Goal: Task Accomplishment & Management: Manage account settings

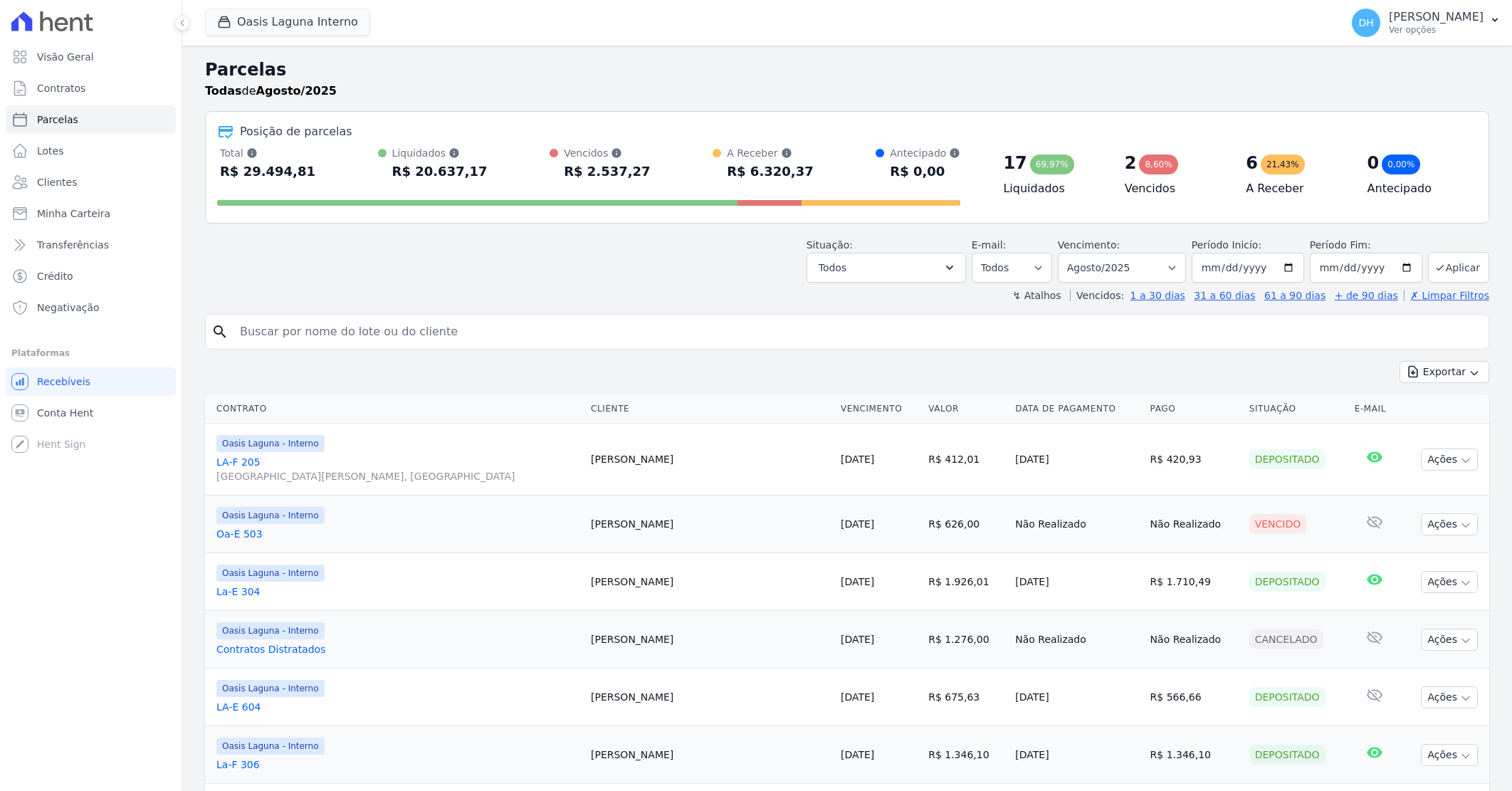
select select
click at [61, 181] on span "Clientes" at bounding box center [57, 182] width 40 height 14
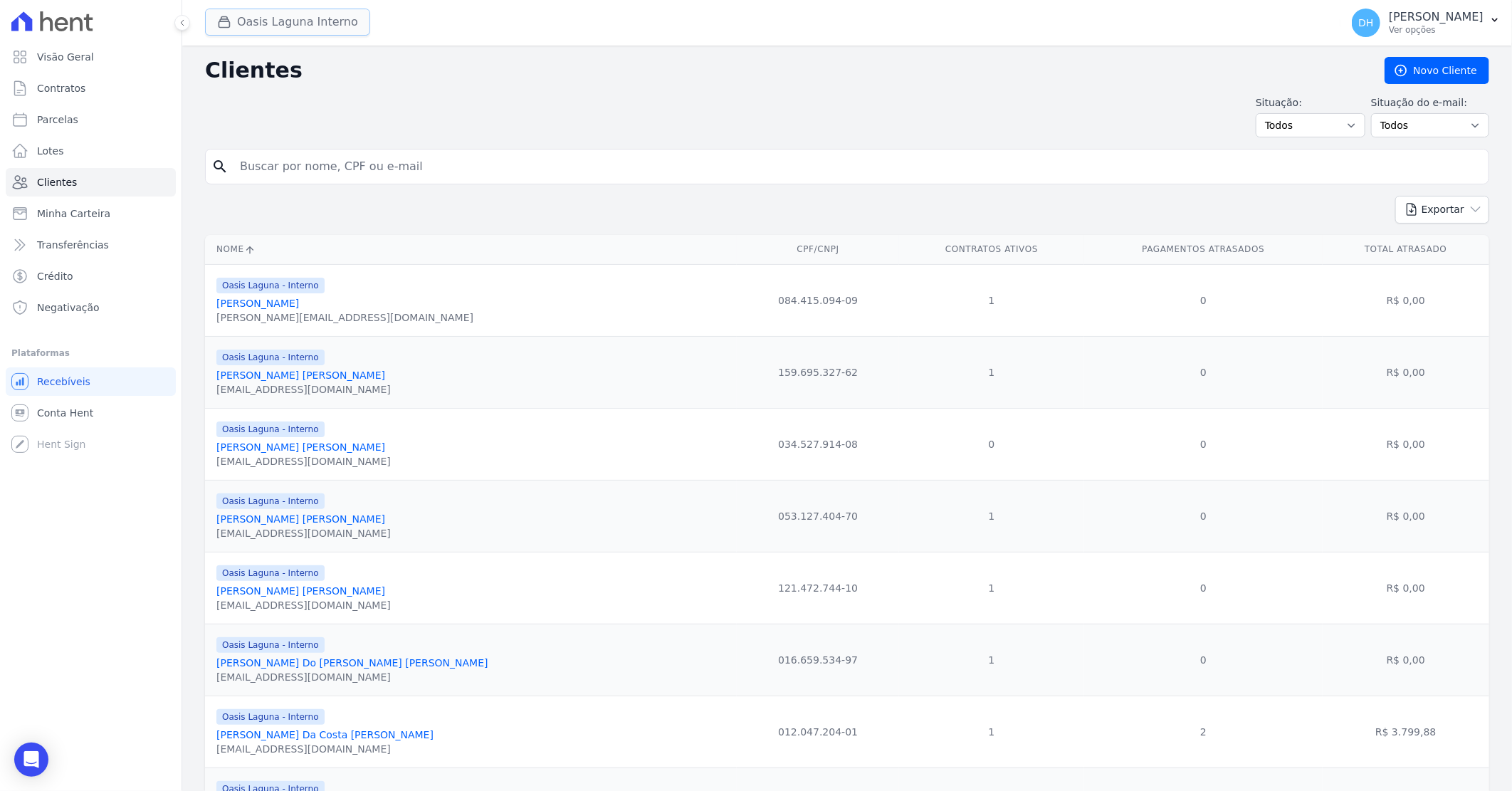
click at [261, 31] on button "Oasis Laguna Interno" at bounding box center [287, 22] width 165 height 27
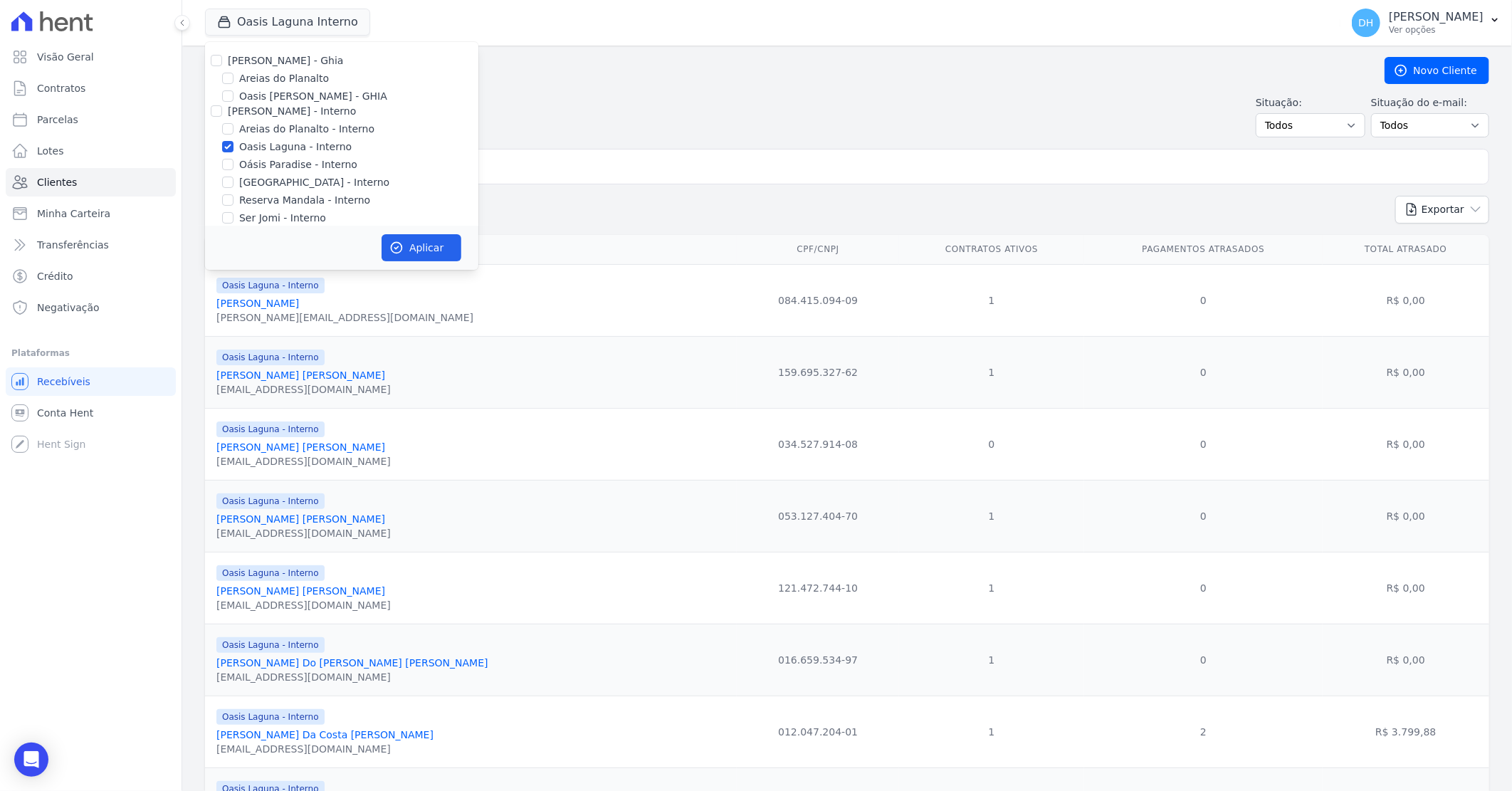
click at [223, 60] on div "[PERSON_NAME] - Ghia" at bounding box center [342, 60] width 274 height 15
click at [219, 62] on input "[PERSON_NAME] - Ghia" at bounding box center [216, 60] width 11 height 11
checkbox input "true"
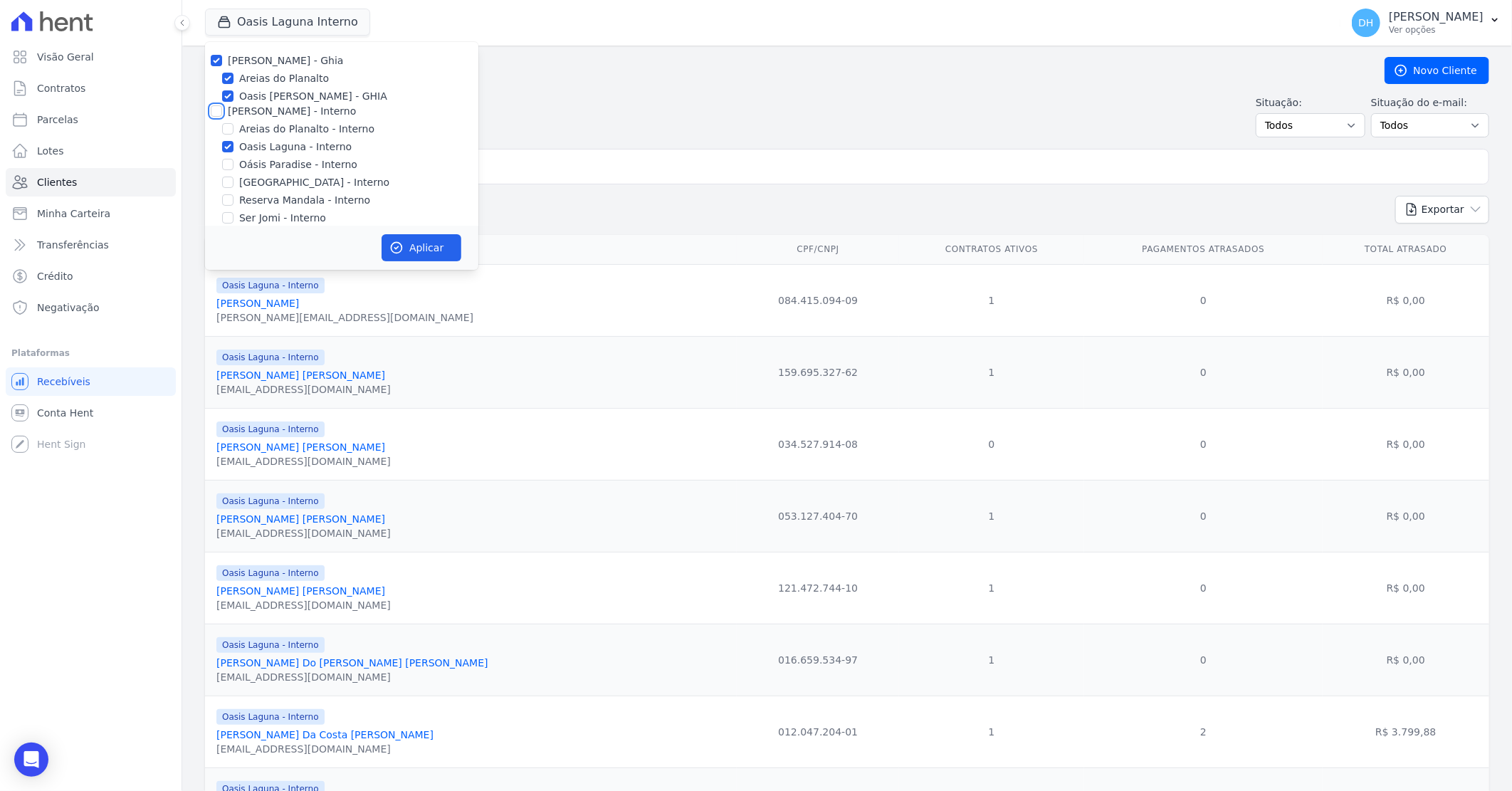
click at [216, 107] on input "[PERSON_NAME] - Interno" at bounding box center [216, 110] width 11 height 11
checkbox input "true"
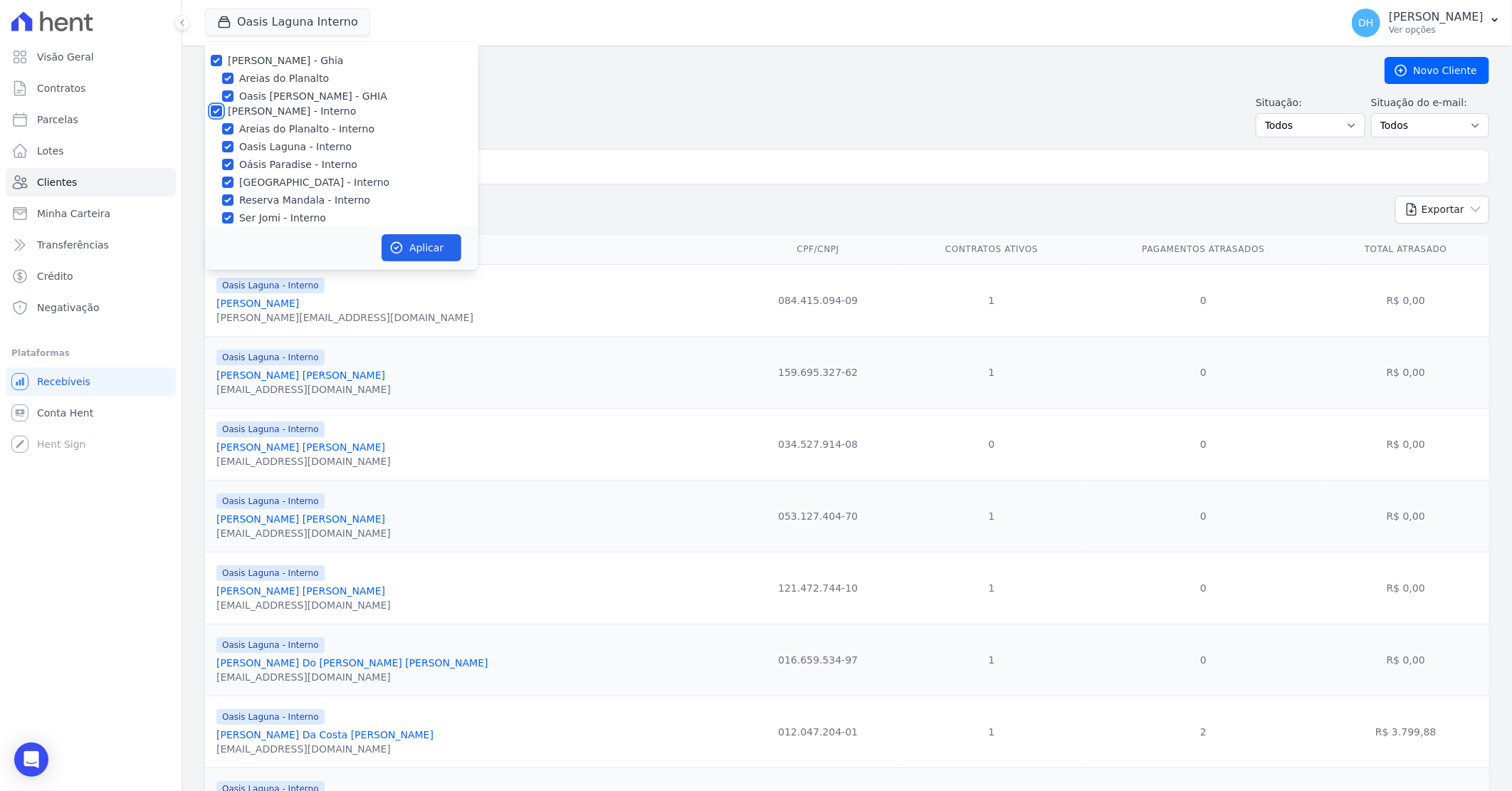
checkbox input "true"
click at [218, 73] on input "[PERSON_NAME]" at bounding box center [216, 74] width 11 height 11
checkbox input "true"
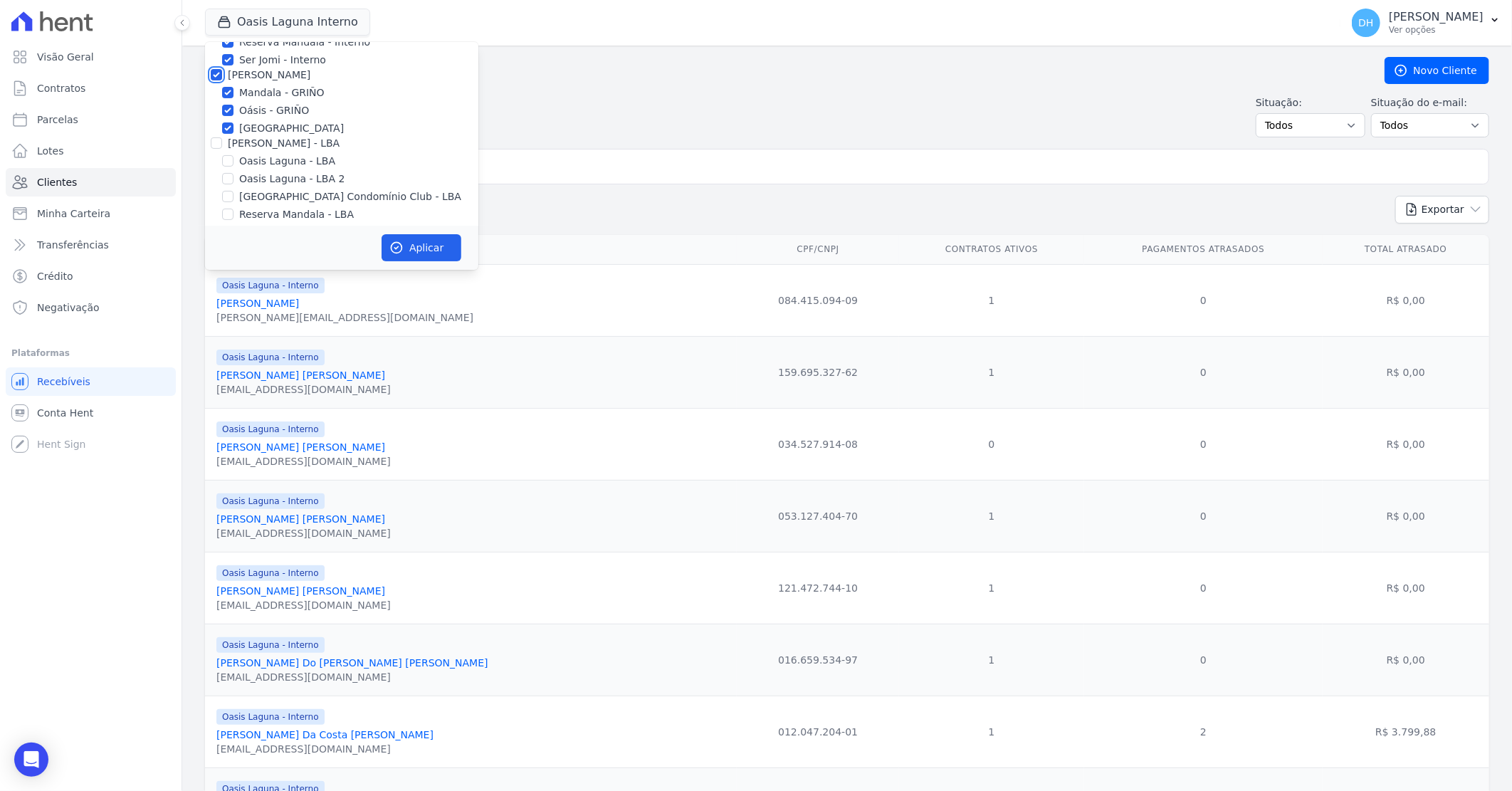
checkbox input "true"
click at [214, 143] on input "[PERSON_NAME] - LBA" at bounding box center [216, 143] width 11 height 11
checkbox input "true"
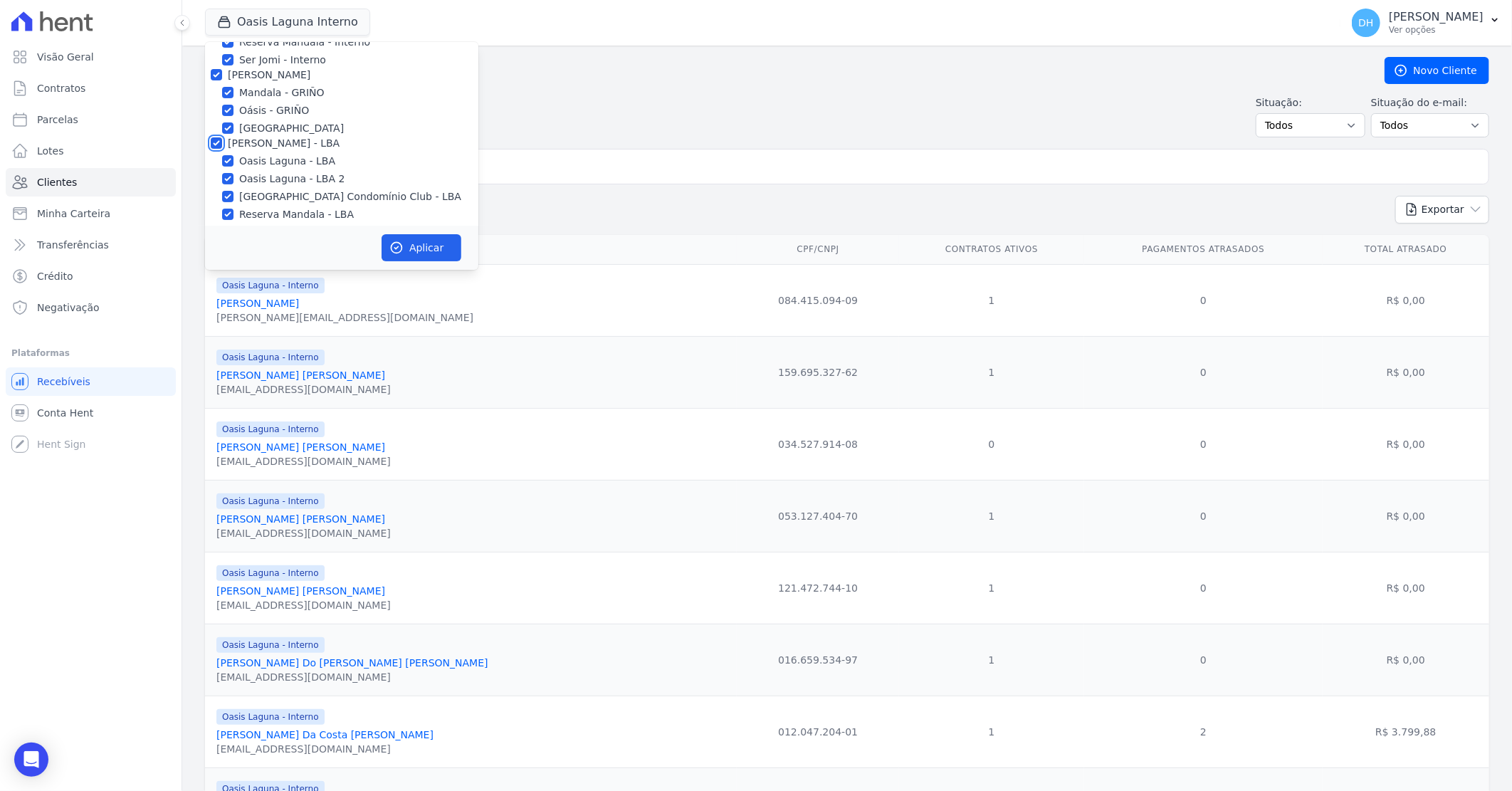
checkbox input "true"
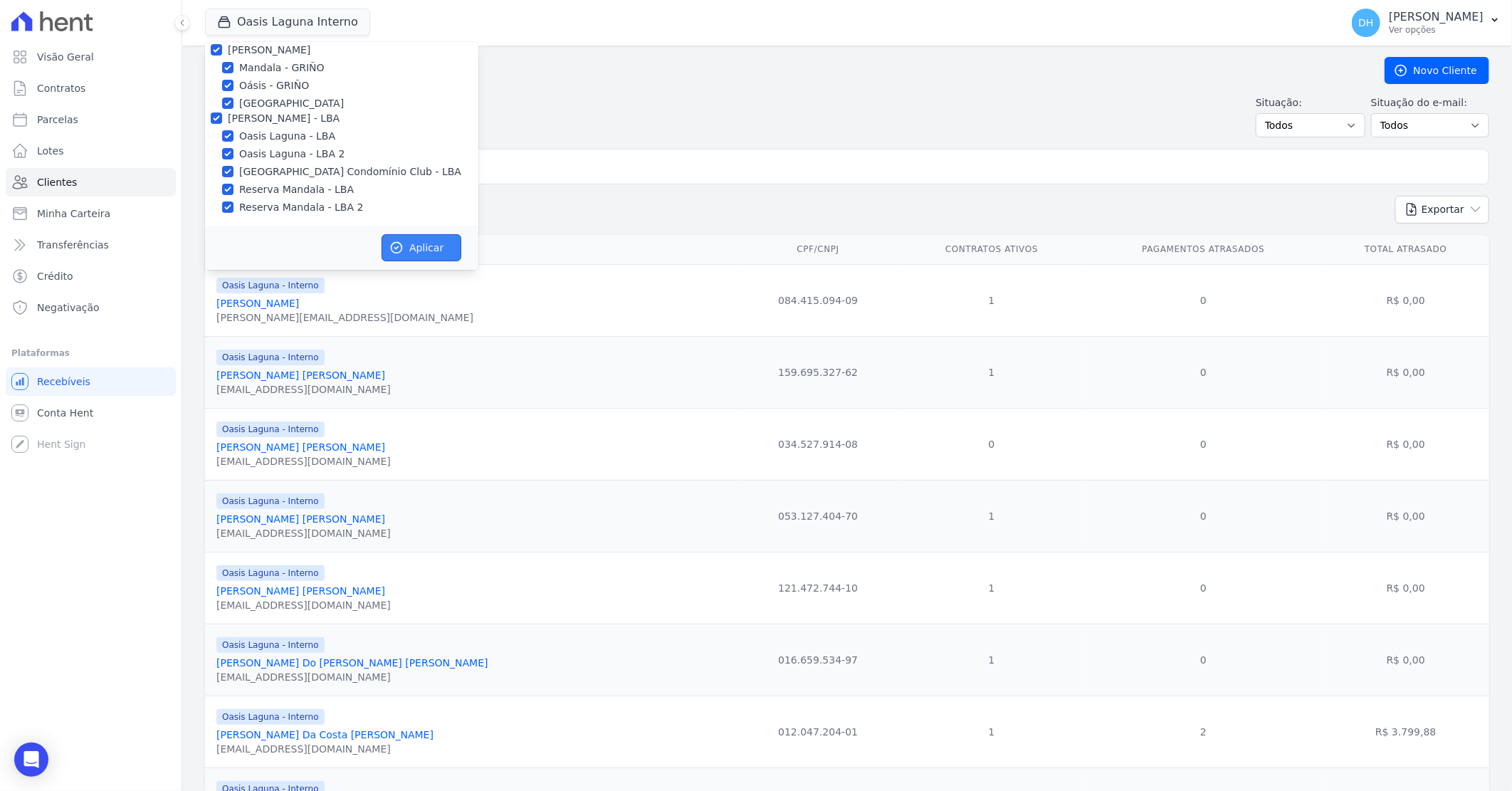
click at [415, 249] on button "Aplicar" at bounding box center [422, 247] width 80 height 27
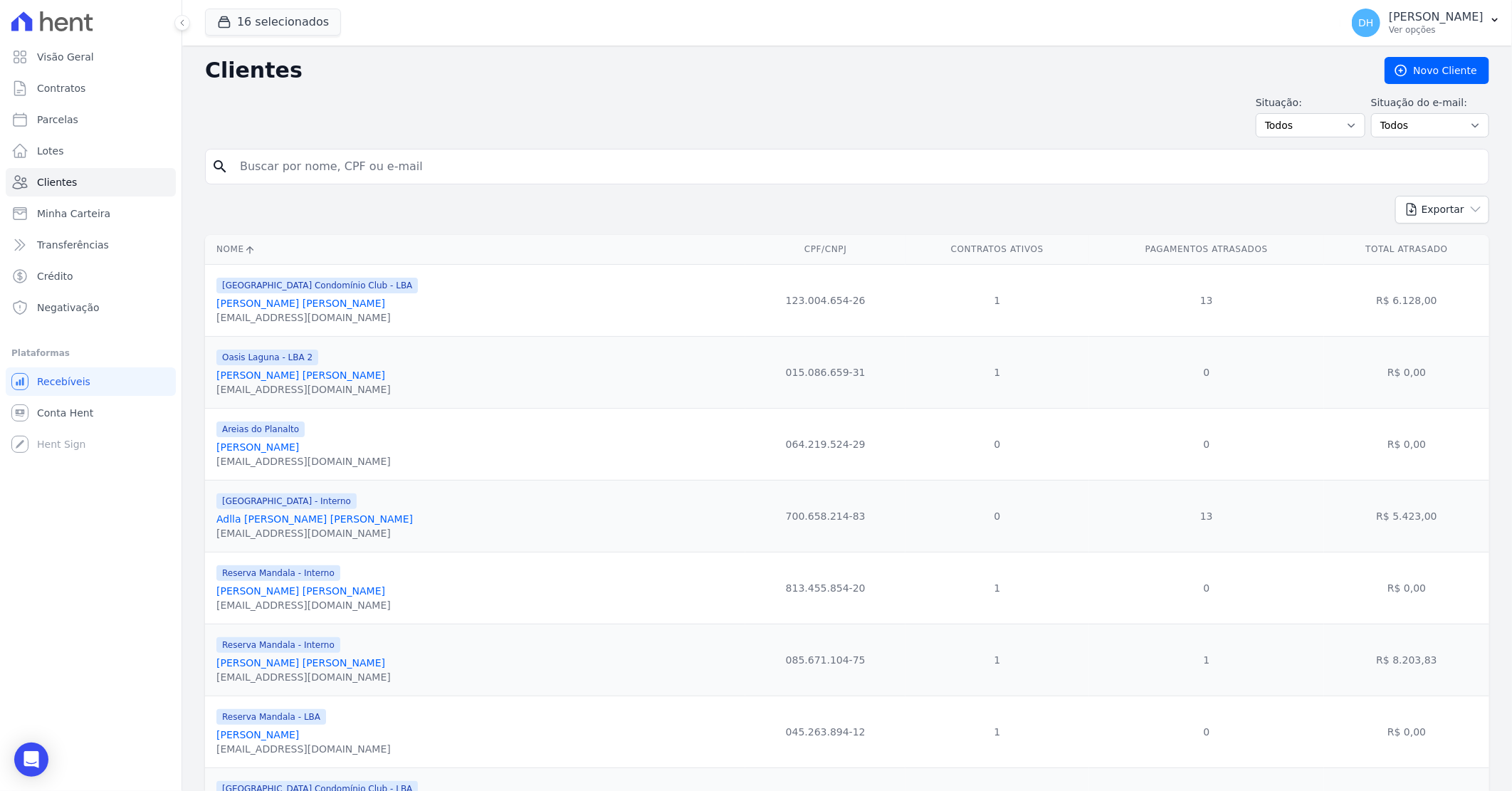
click at [552, 172] on input "search" at bounding box center [857, 166] width 1252 height 29
type input "[PERSON_NAME]"
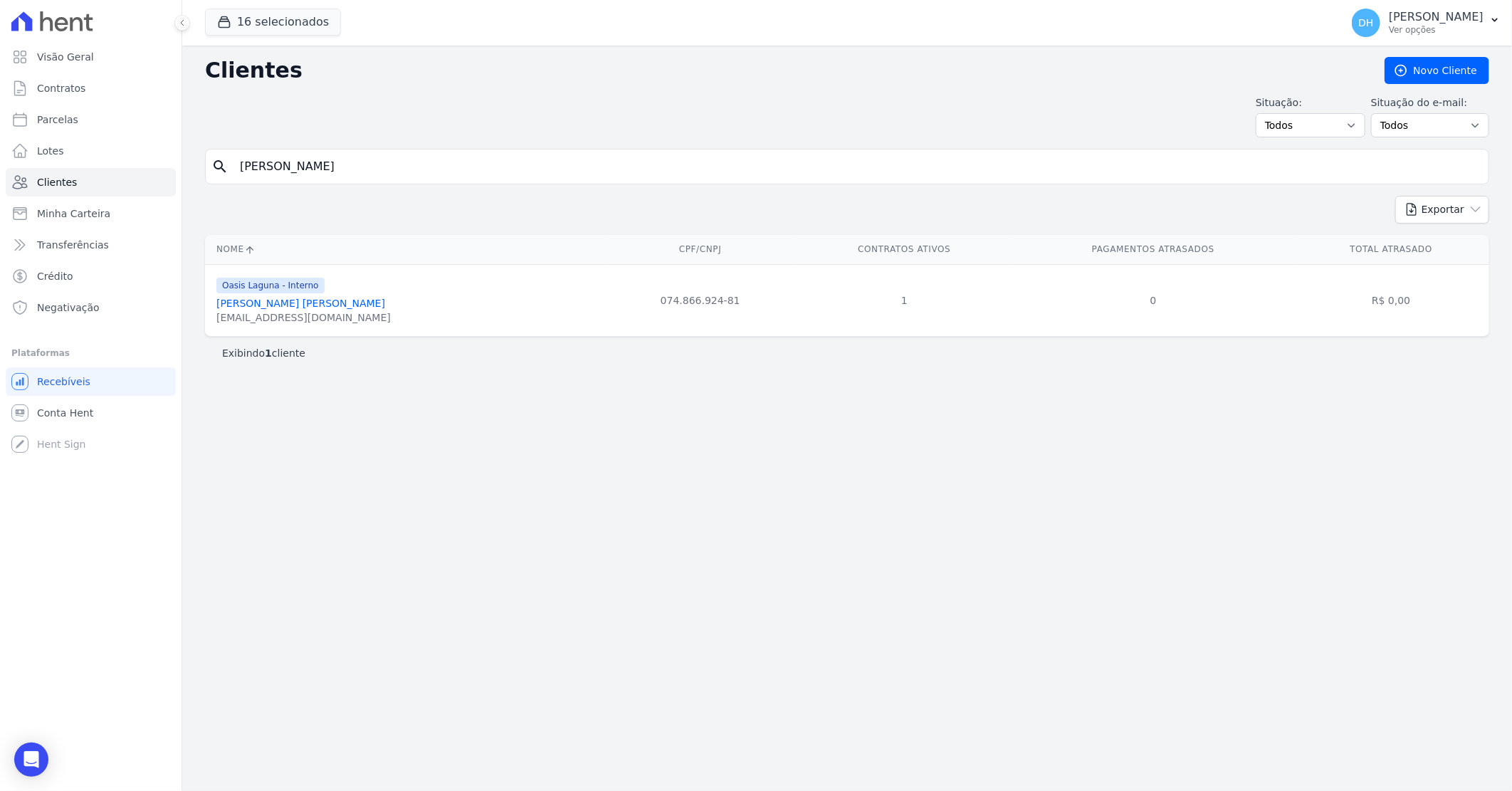
click at [311, 309] on link "[PERSON_NAME] [PERSON_NAME]" at bounding box center [301, 303] width 169 height 11
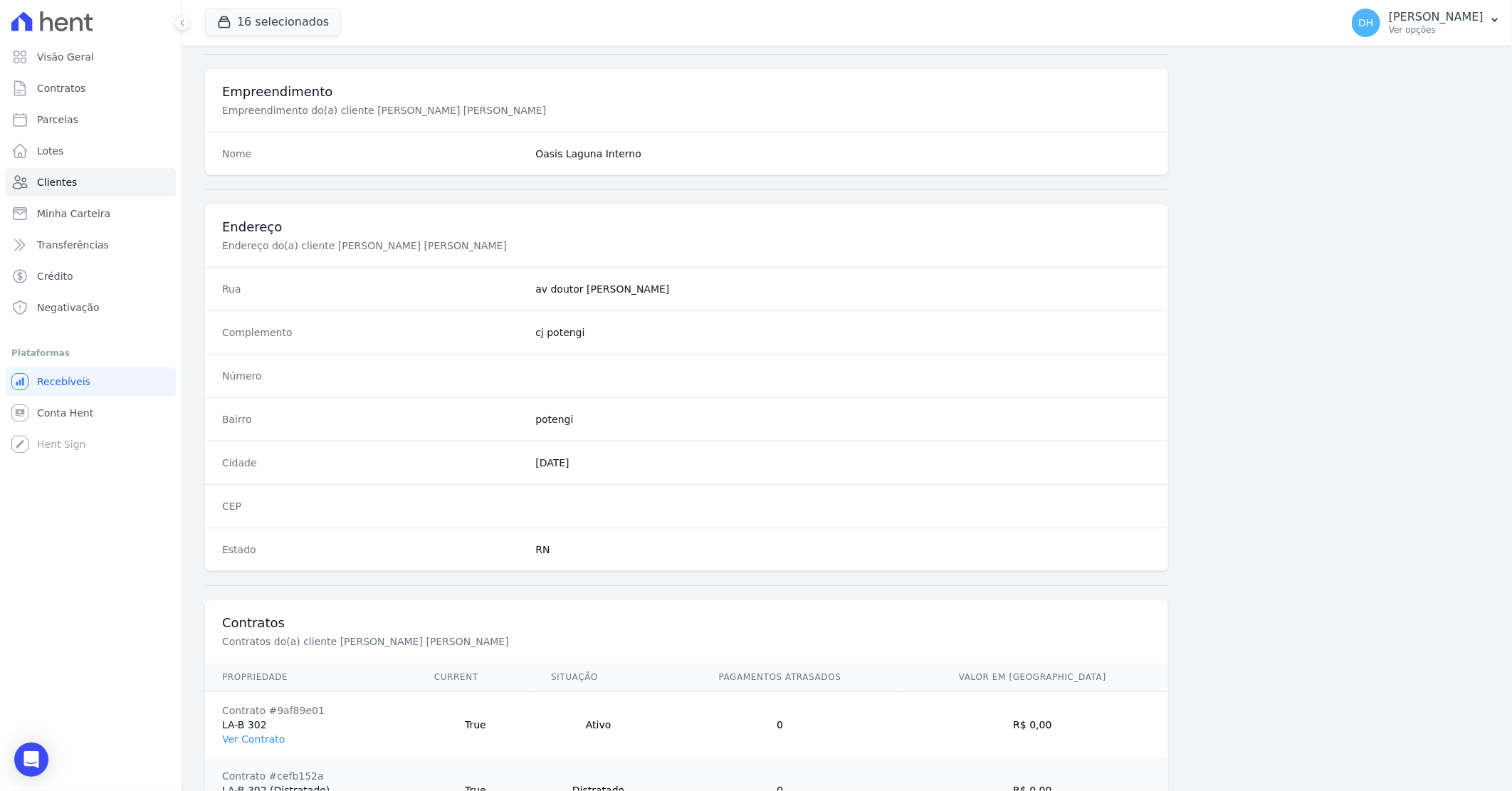
scroll to position [607, 0]
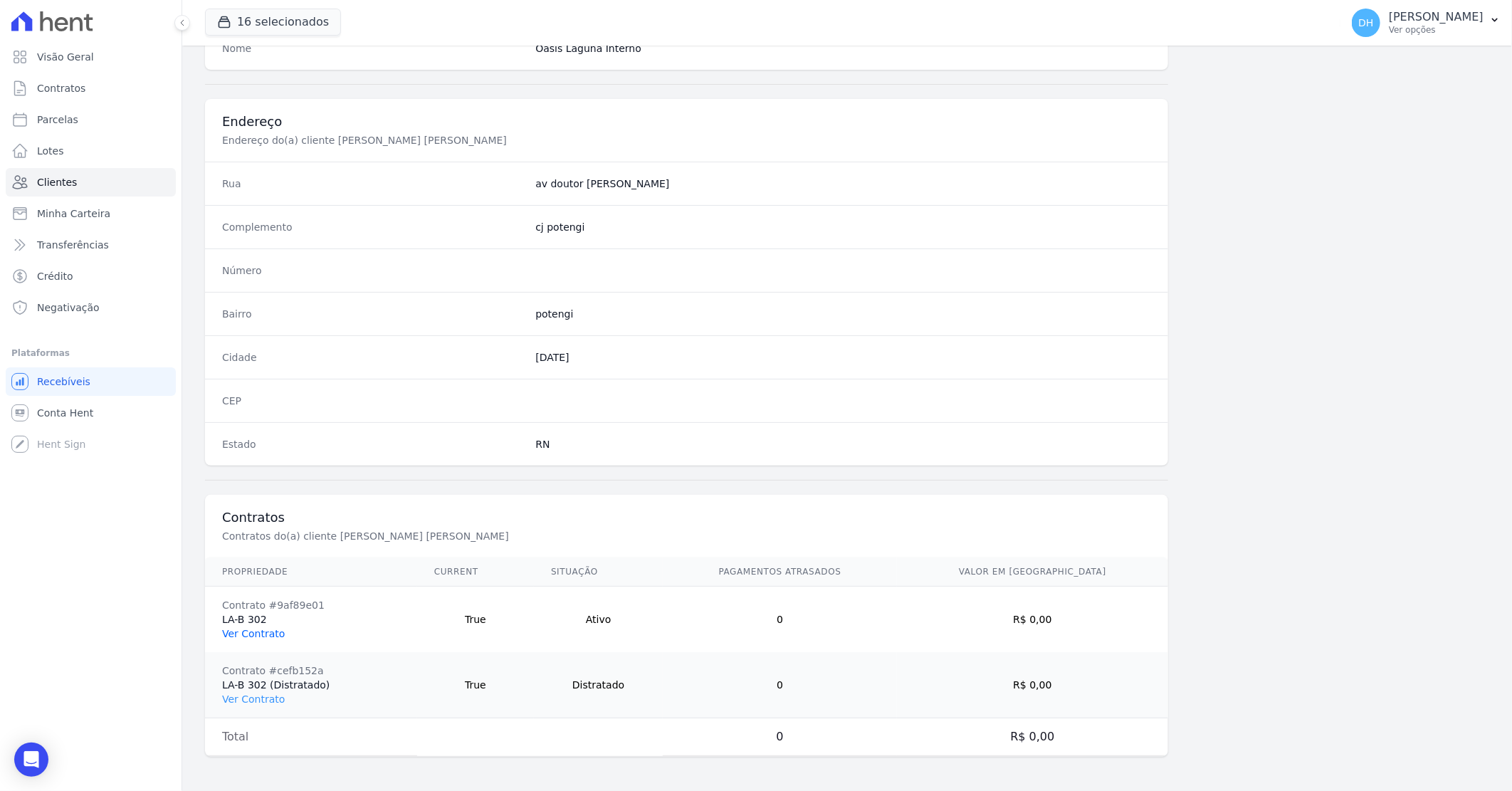
click at [259, 636] on link "Ver Contrato" at bounding box center [253, 632] width 63 height 11
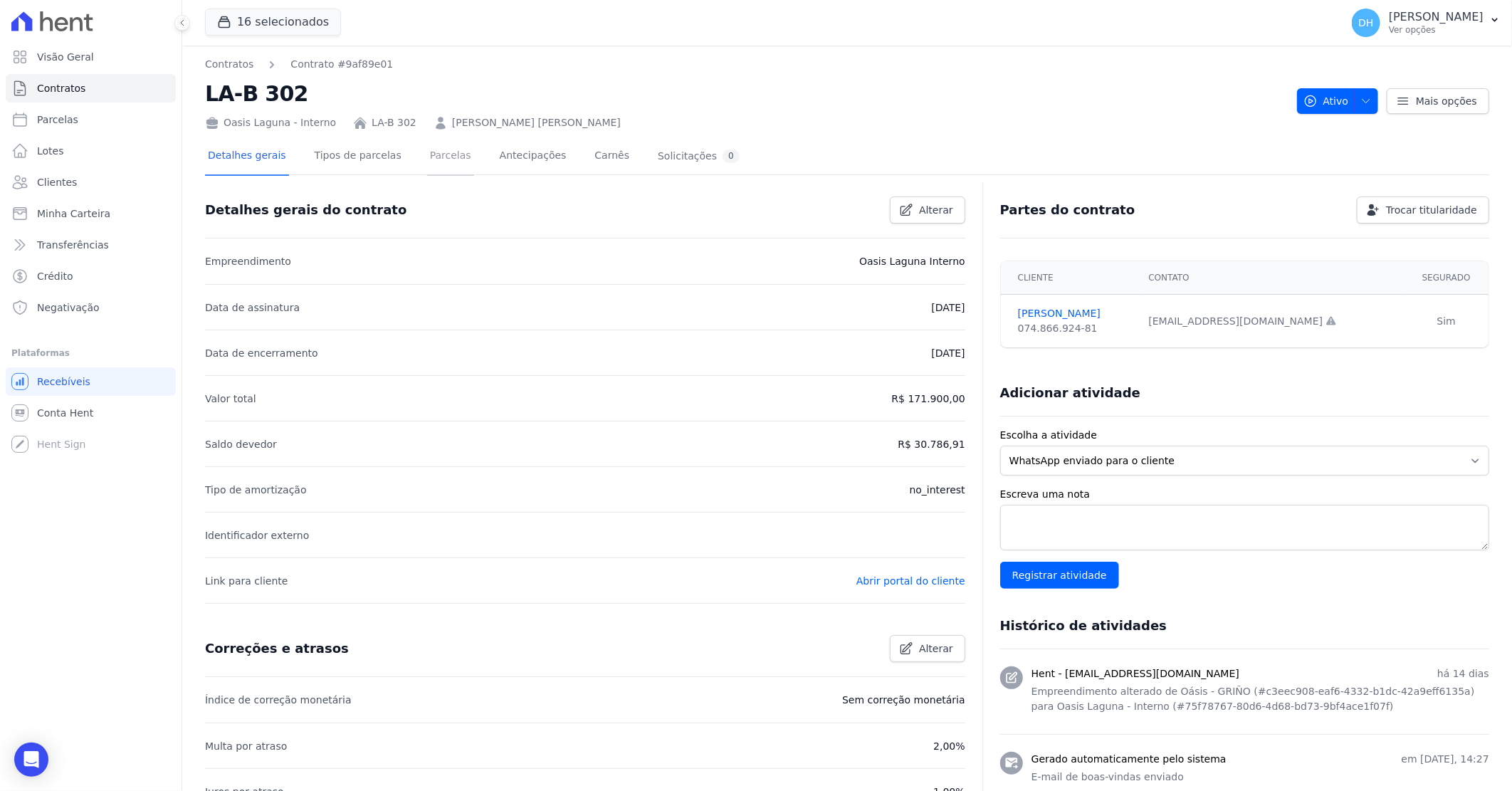
click at [428, 159] on link "Parcelas" at bounding box center [451, 157] width 47 height 38
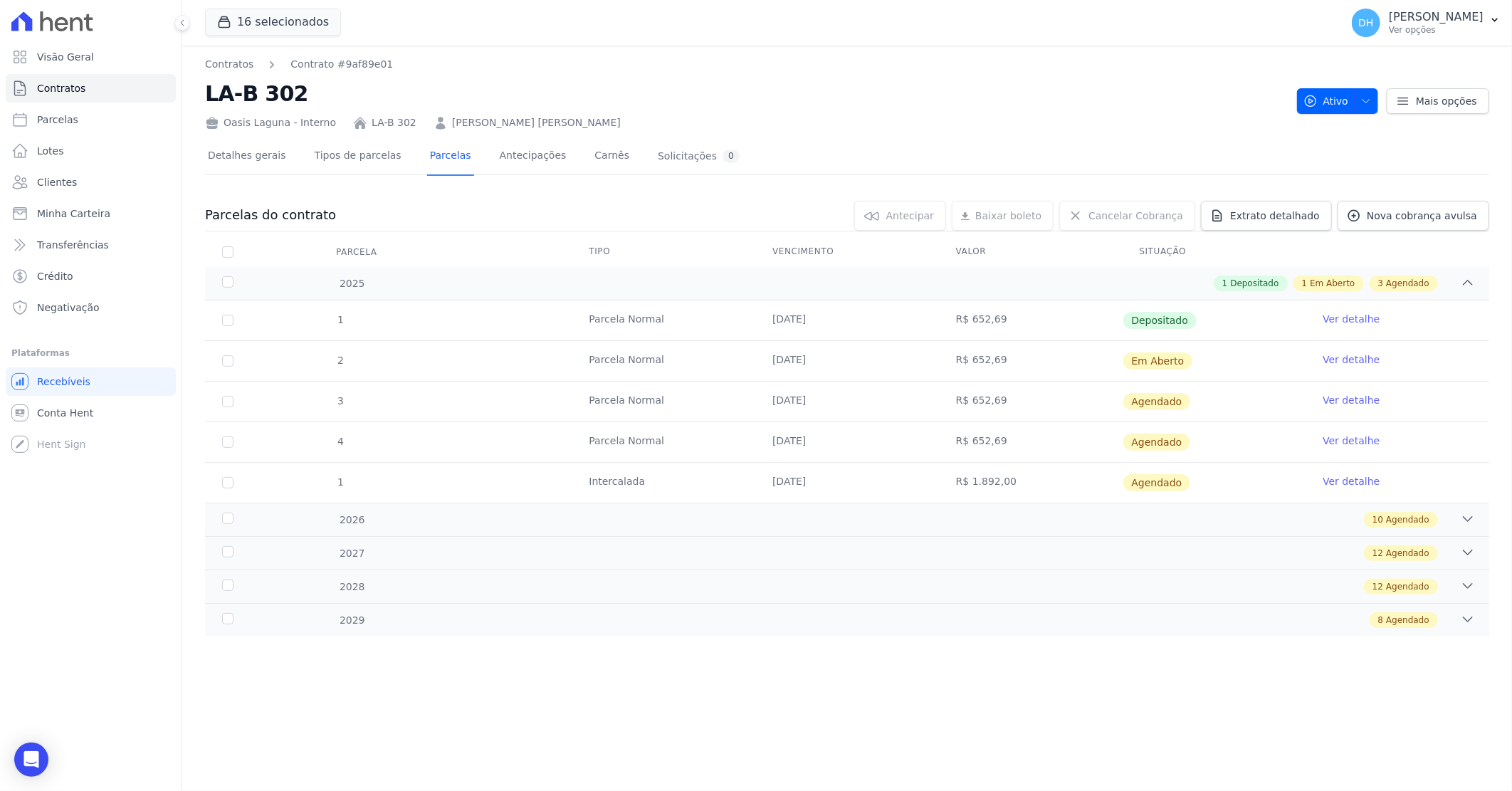
click at [1343, 358] on link "Ver detalhe" at bounding box center [1351, 360] width 57 height 14
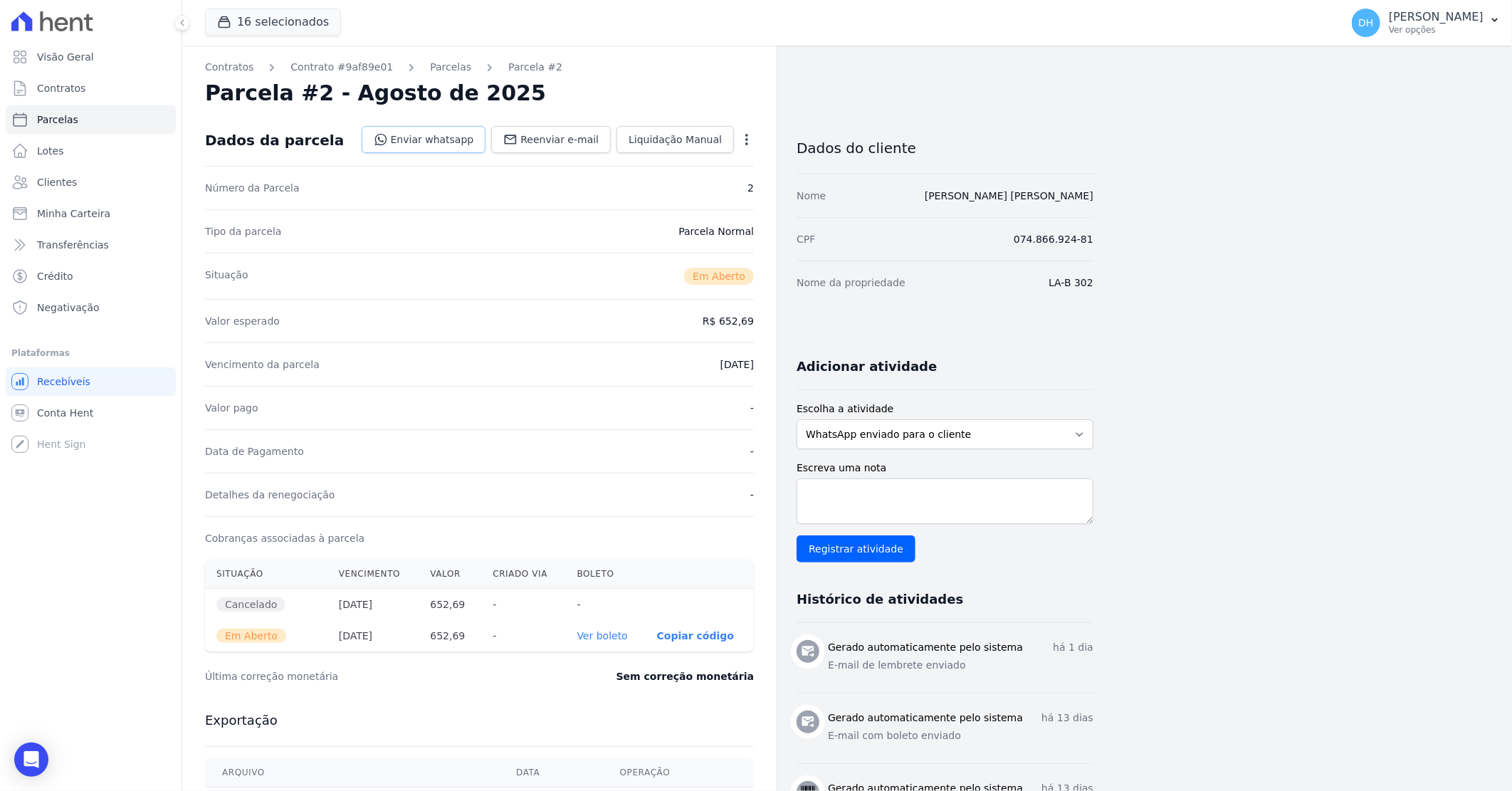
click at [457, 137] on link "Enviar whatsapp" at bounding box center [424, 139] width 125 height 27
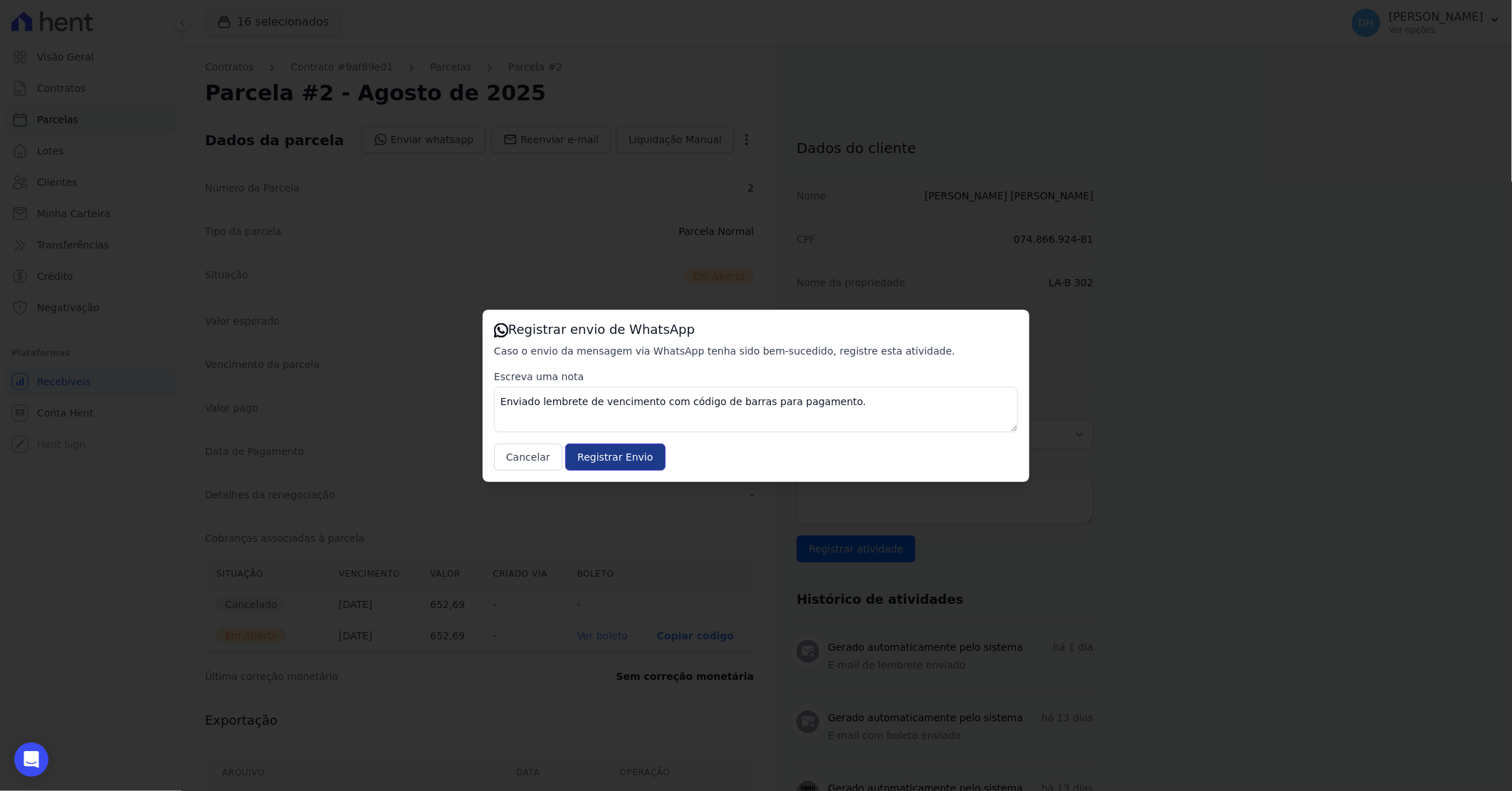
click at [606, 456] on input "Registrar Envio" at bounding box center [616, 456] width 100 height 27
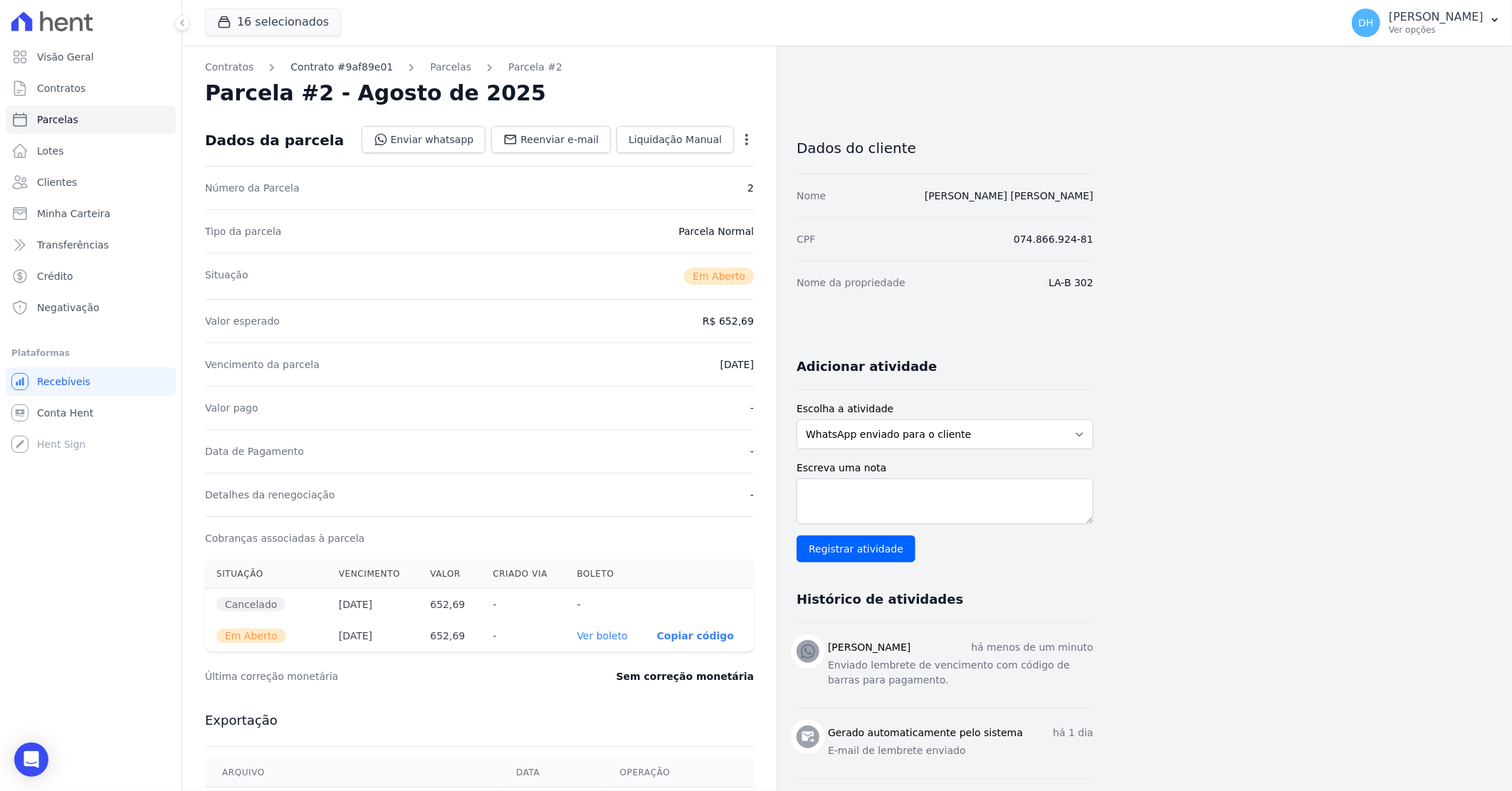
click at [312, 67] on link "Contrato #9af89e01" at bounding box center [342, 67] width 103 height 15
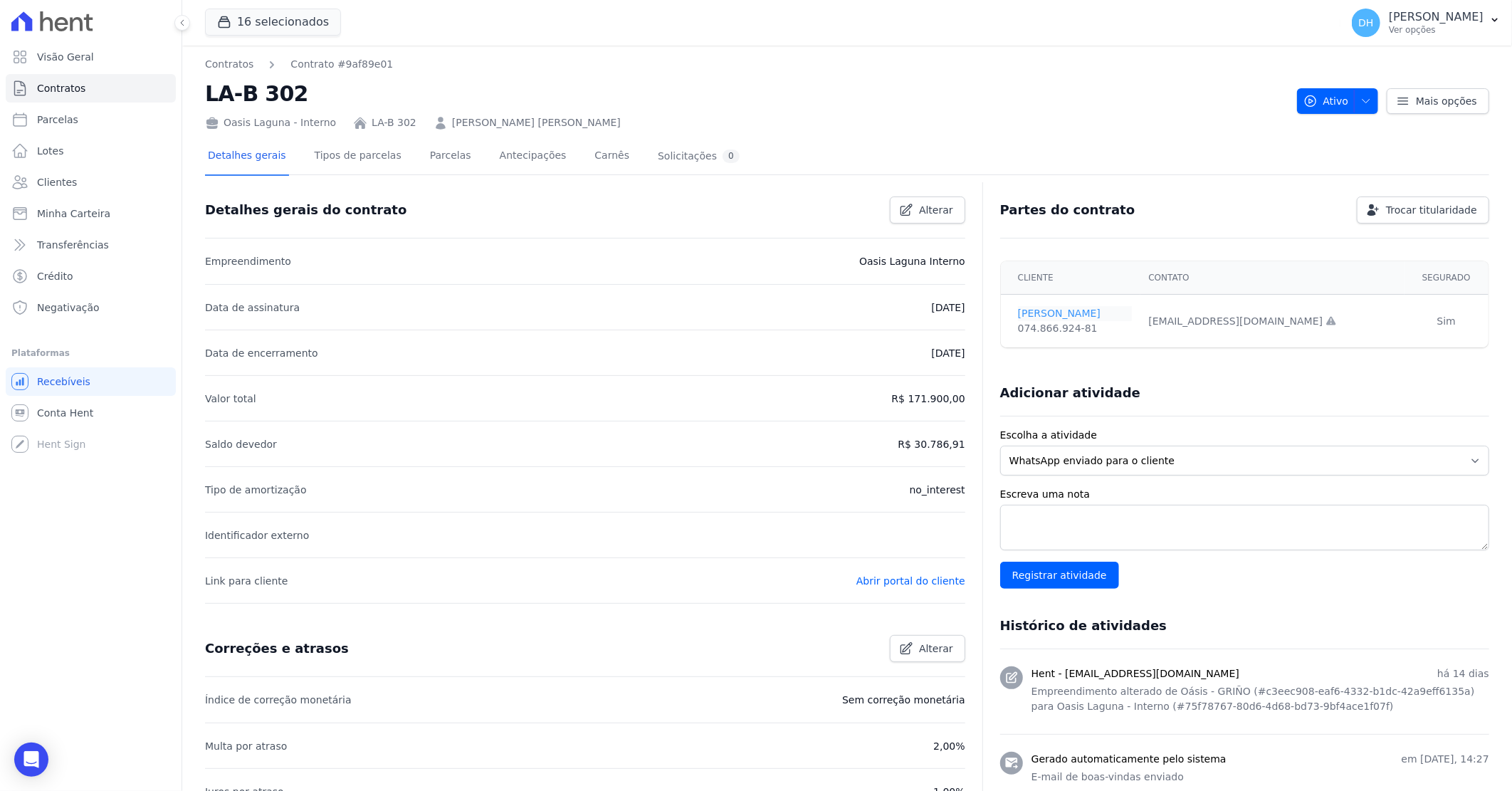
click at [1051, 311] on link "[PERSON_NAME]" at bounding box center [1075, 313] width 114 height 15
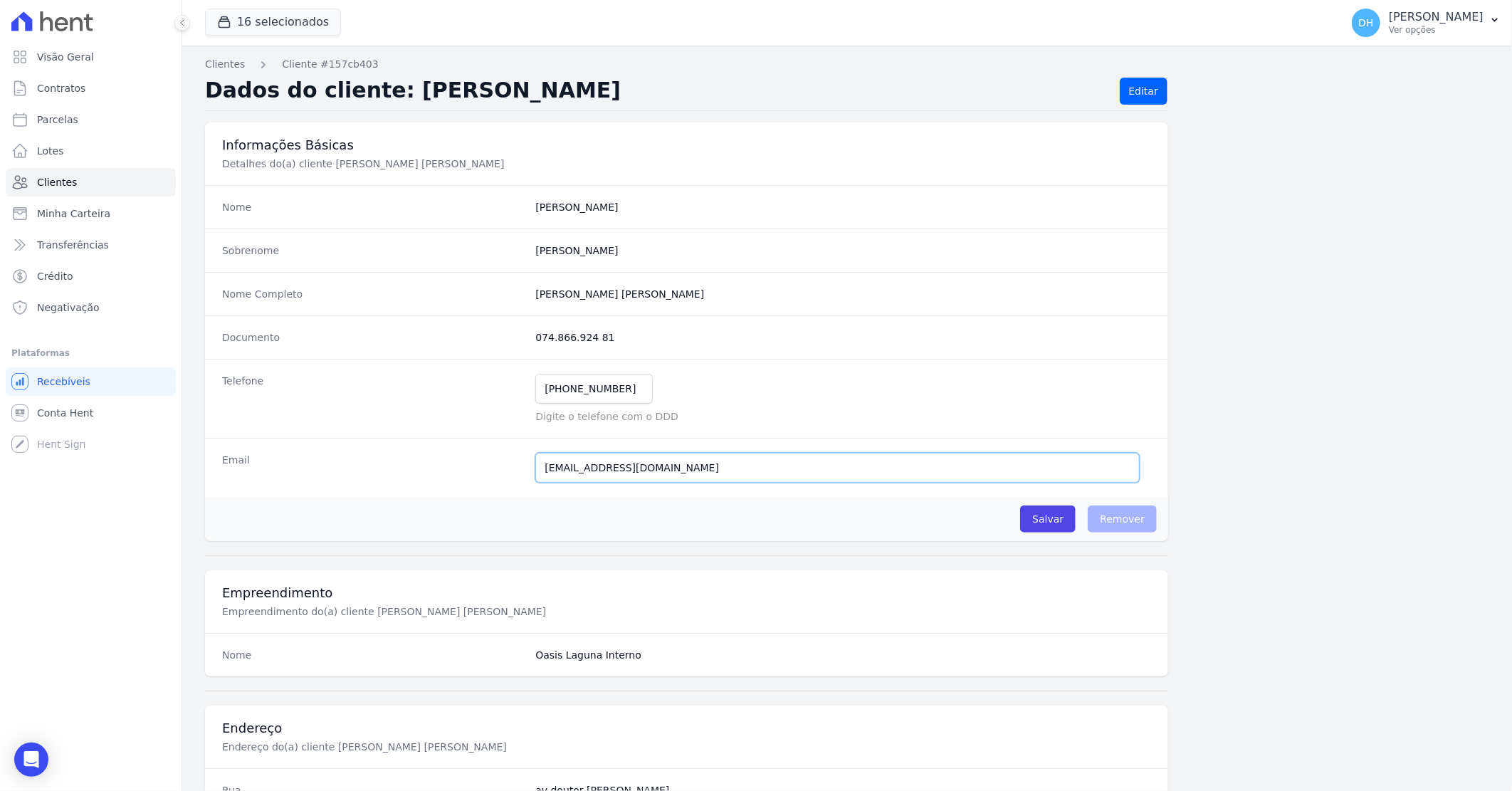
drag, startPoint x: 680, startPoint y: 466, endPoint x: 502, endPoint y: 498, distance: 180.9
click at [502, 498] on div "Nome [PERSON_NAME] Sobrenome [PERSON_NAME] Nome Completo [PERSON_NAME] [PERSON_…" at bounding box center [687, 363] width 963 height 356
paste input "216@g"
type input "[EMAIL_ADDRESS][DOMAIN_NAME]"
click at [1038, 527] on input "Salvar" at bounding box center [1048, 518] width 56 height 27
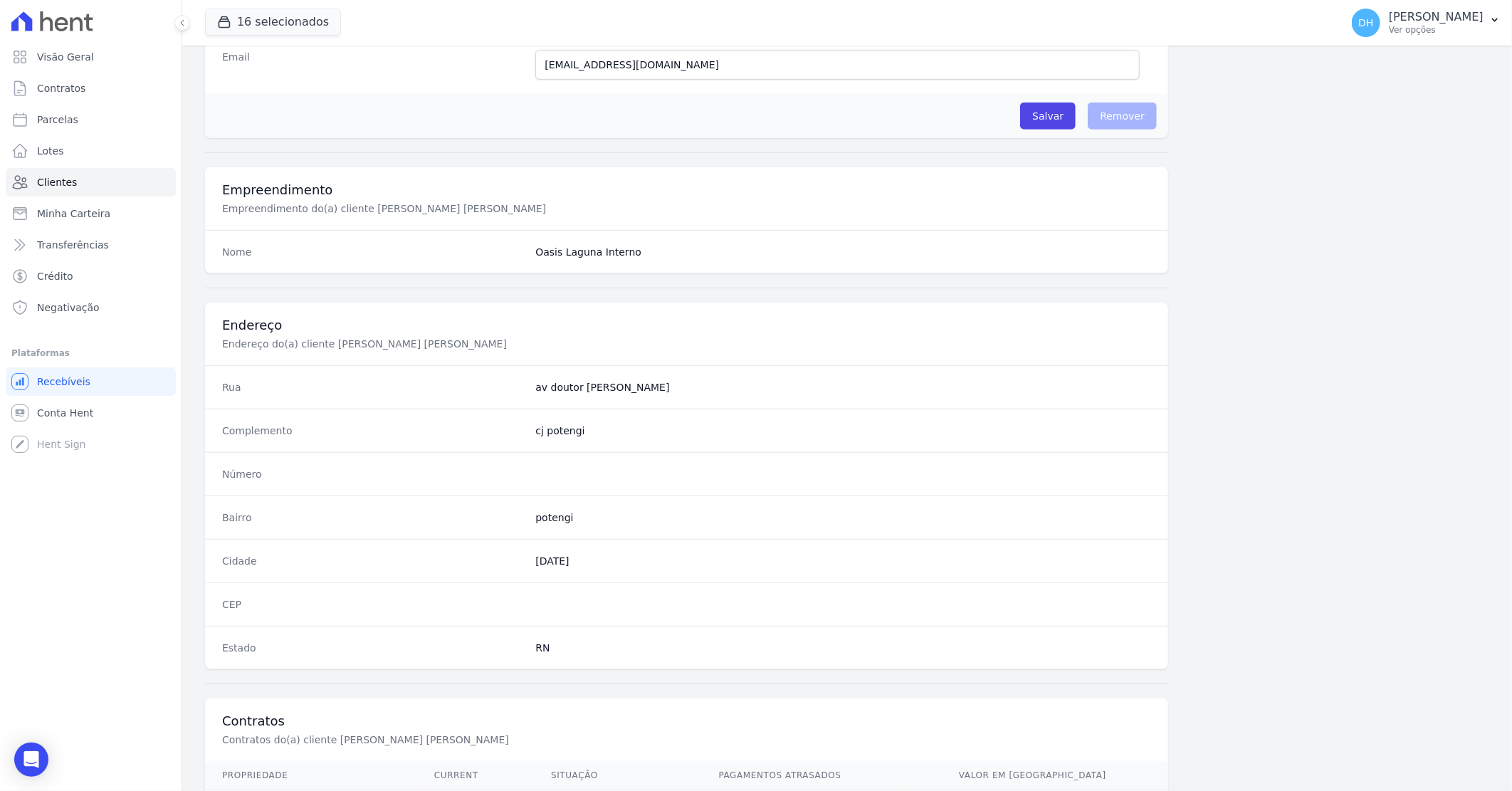
scroll to position [632, 0]
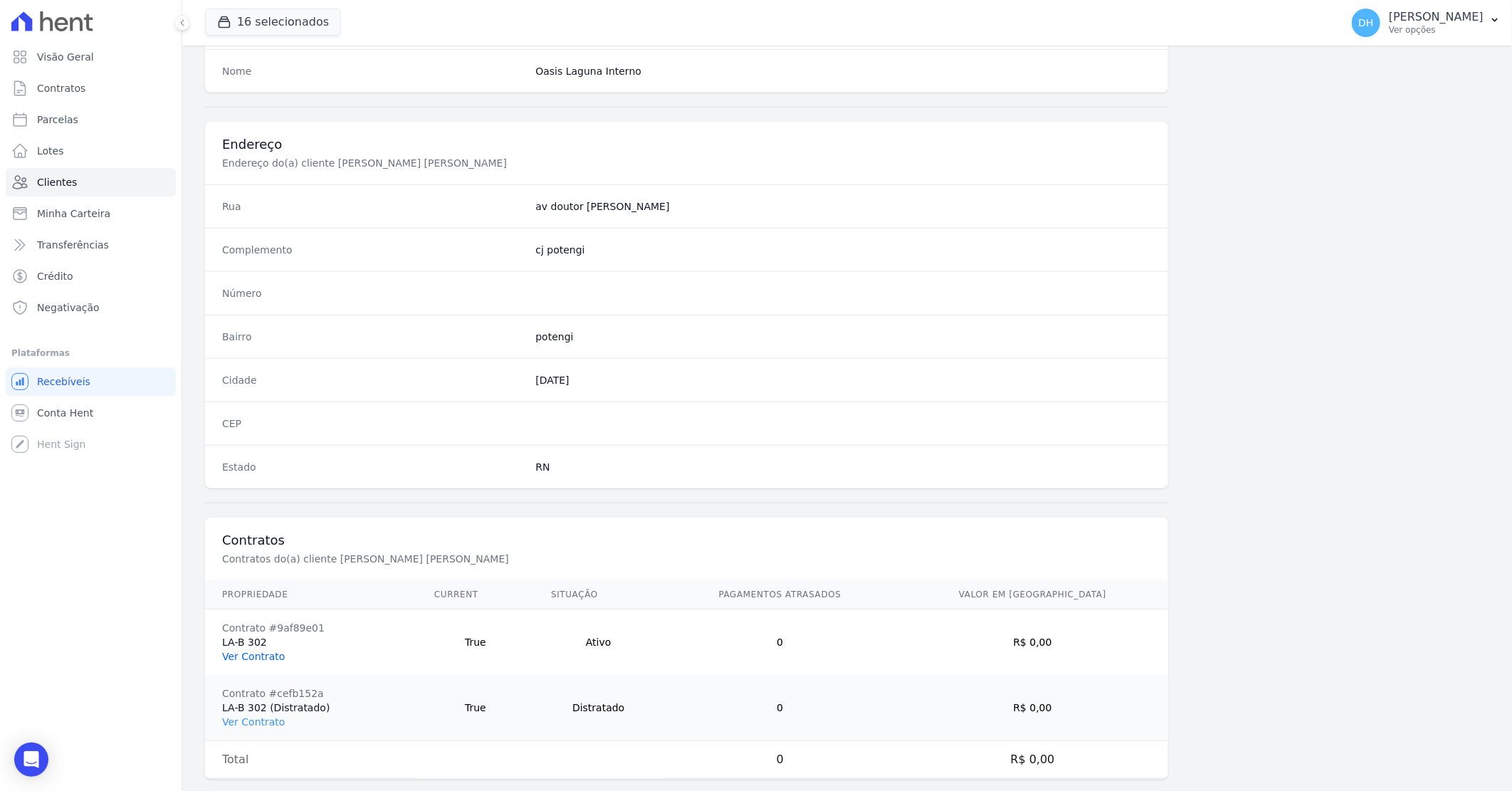
click at [258, 655] on link "Ver Contrato" at bounding box center [253, 655] width 63 height 11
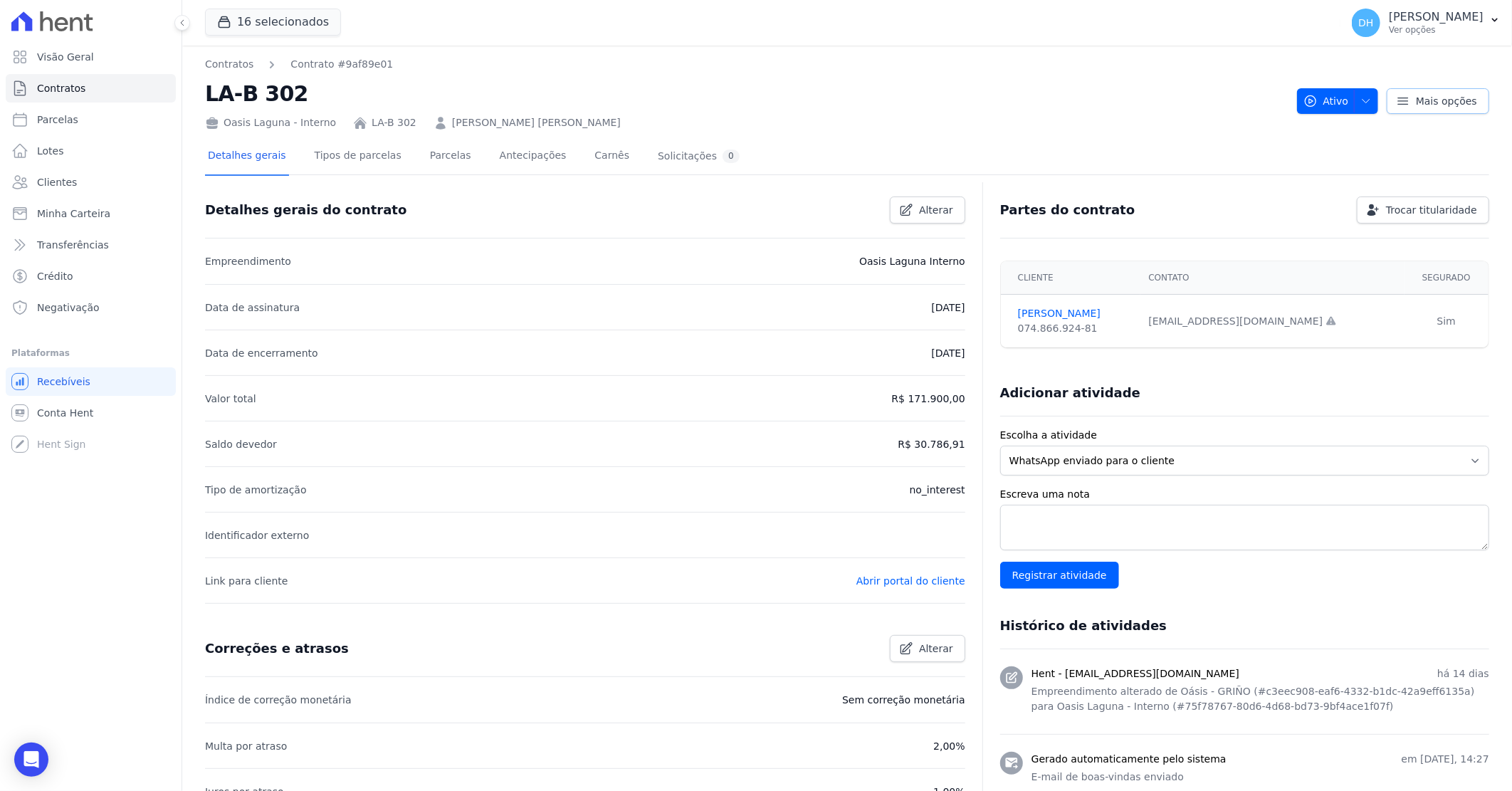
click at [1437, 94] on span "Mais opções" at bounding box center [1446, 101] width 61 height 14
click at [1391, 160] on link "Reenviar email de confirmação" at bounding box center [1388, 162] width 203 height 26
click at [428, 147] on link "Parcelas" at bounding box center [451, 157] width 47 height 38
click at [428, 153] on link "Parcelas" at bounding box center [451, 157] width 47 height 38
